Goal: Entertainment & Leisure: Browse casually

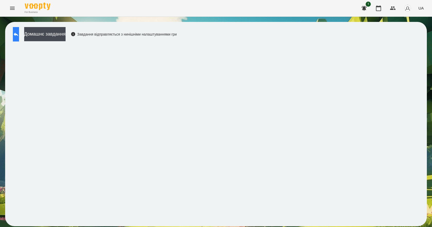
click at [18, 29] on button at bounding box center [16, 34] width 6 height 14
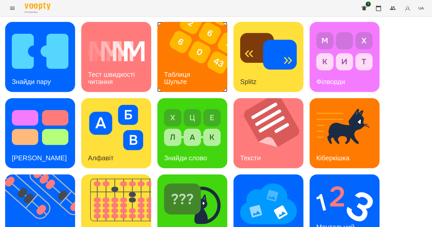
click at [197, 80] on div "Таблиця Шульте" at bounding box center [178, 78] width 41 height 28
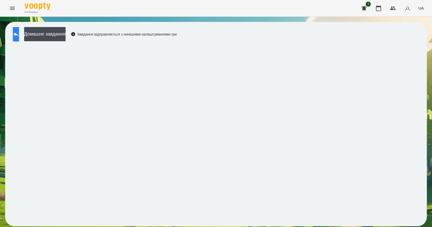
click at [18, 34] on icon at bounding box center [16, 34] width 6 height 6
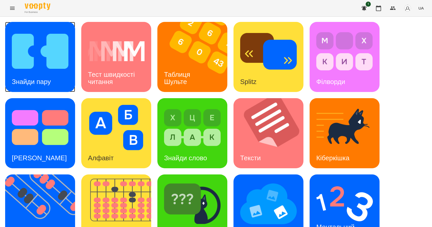
click at [55, 76] on div "Знайди пару" at bounding box center [31, 82] width 53 height 20
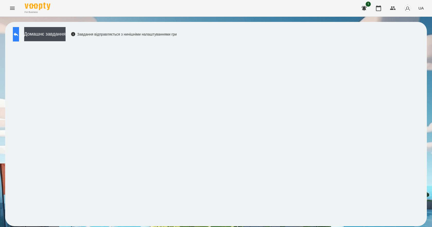
click at [19, 38] on button at bounding box center [16, 34] width 6 height 14
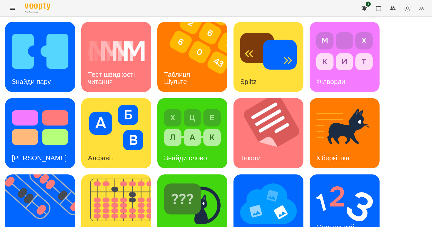
scroll to position [99, 0]
click at [347, 217] on div "Ментальний рахунок" at bounding box center [337, 231] width 54 height 28
